Goal: Find contact information: Find contact information

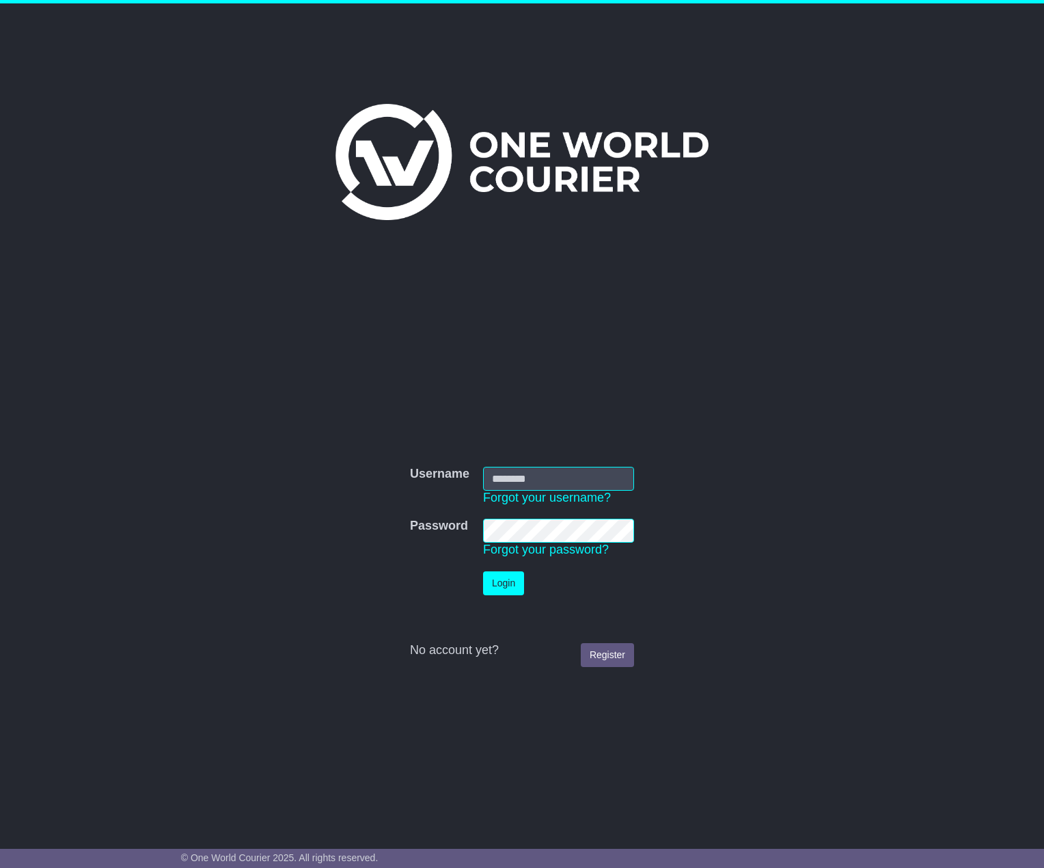
type input "**********"
click at [516, 586] on button "Login" at bounding box center [503, 583] width 41 height 24
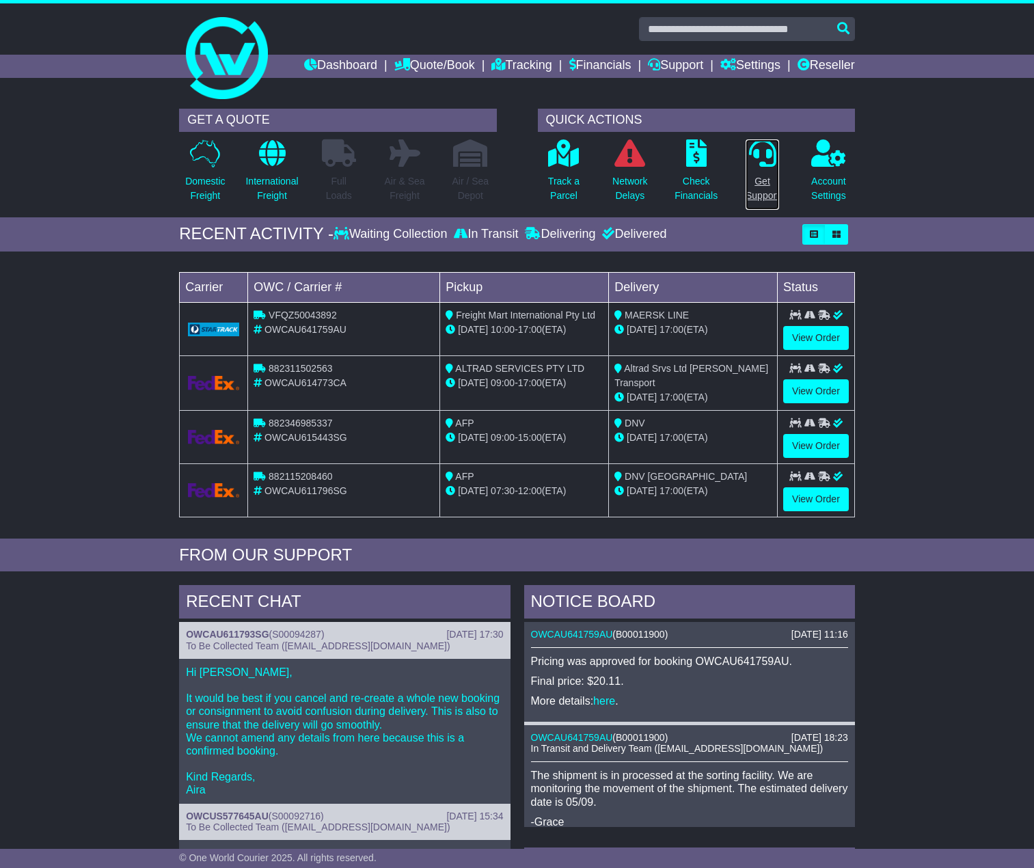
click at [768, 167] on icon at bounding box center [762, 152] width 27 height 27
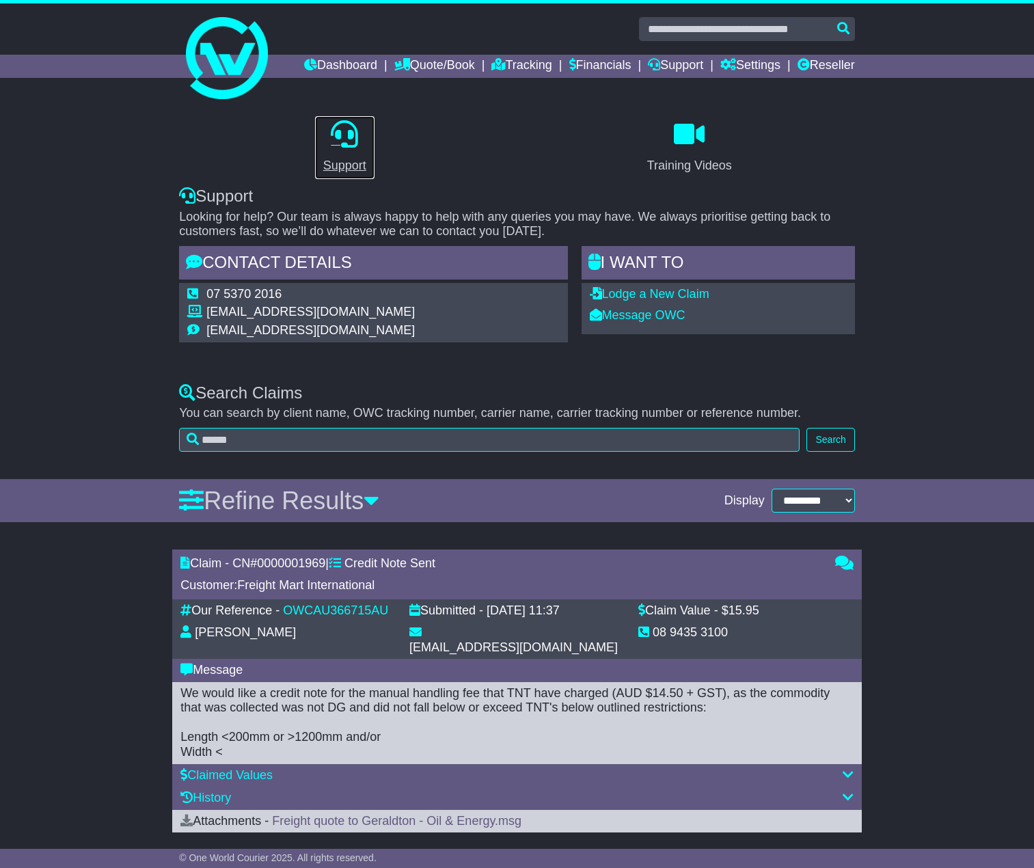
click at [349, 148] on icon at bounding box center [344, 133] width 27 height 27
drag, startPoint x: 364, startPoint y: 337, endPoint x: 209, endPoint y: 336, distance: 155.2
click at [209, 323] on td "[EMAIL_ADDRESS][DOMAIN_NAME]" at bounding box center [310, 314] width 208 height 18
copy td "[EMAIL_ADDRESS][DOMAIN_NAME]"
